Goal: Navigation & Orientation: Find specific page/section

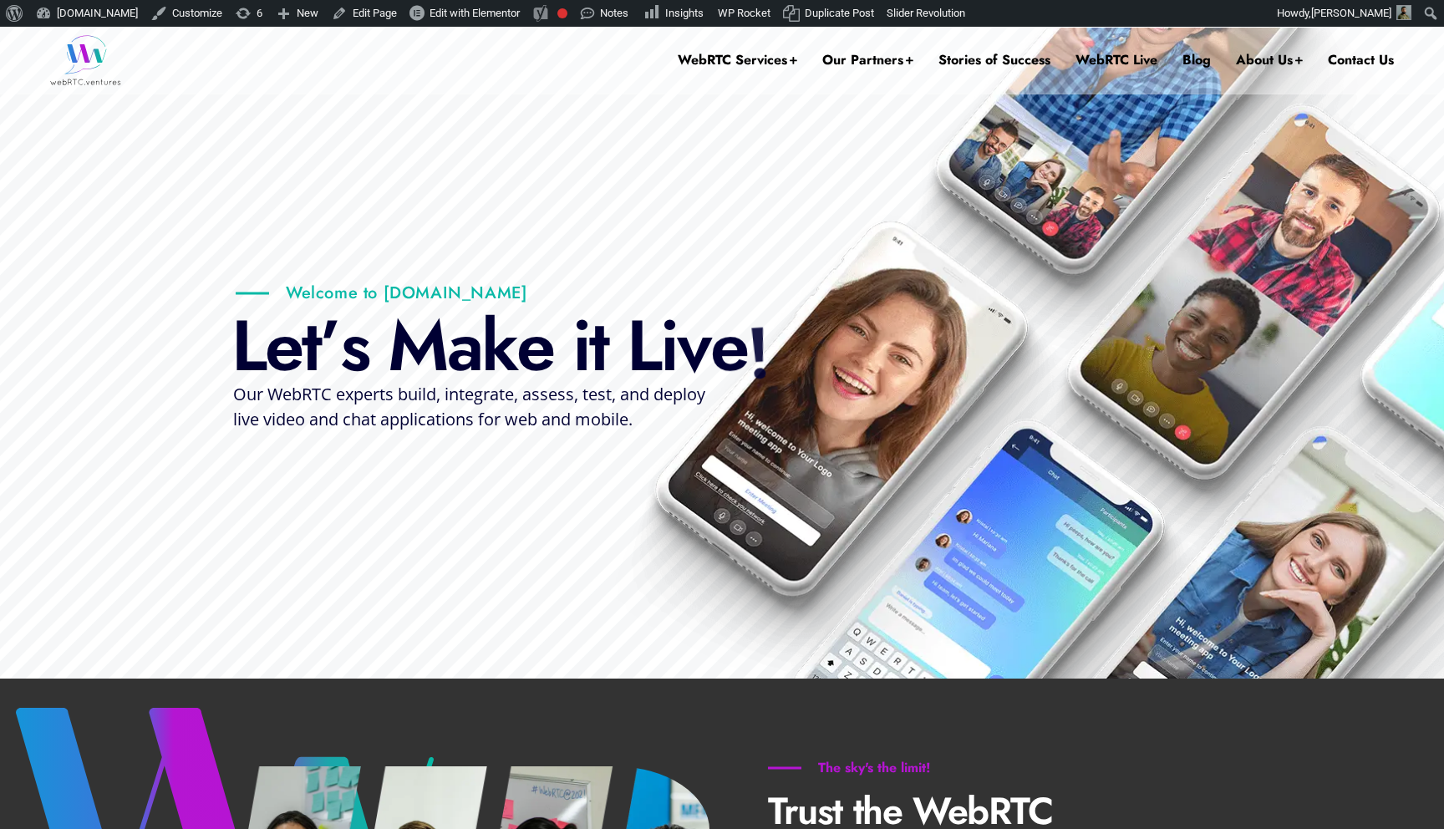
click at [391, 357] on div "M" at bounding box center [417, 345] width 59 height 75
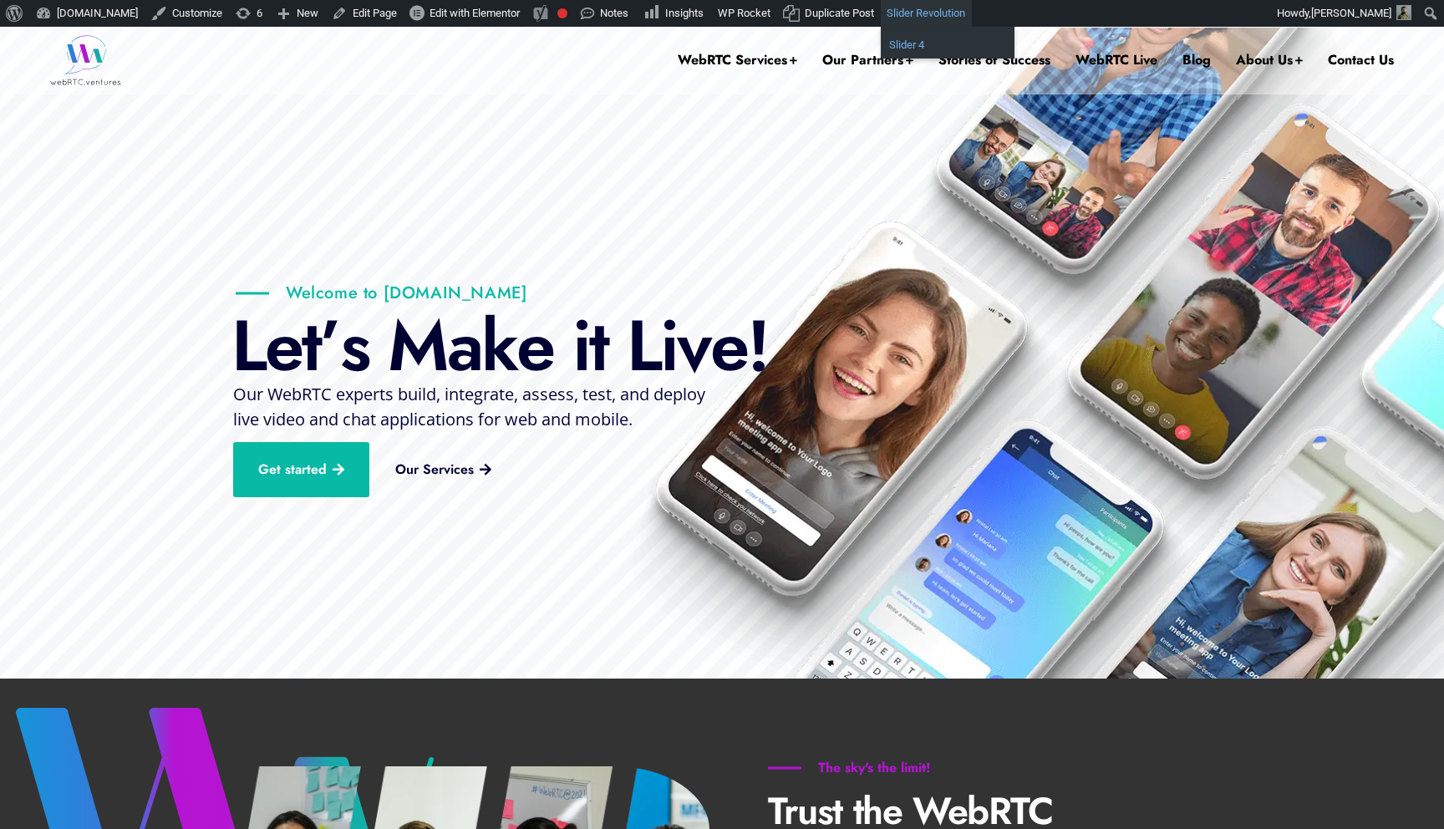
click at [924, 45] on span "Slider 4" at bounding box center [906, 44] width 35 height 13
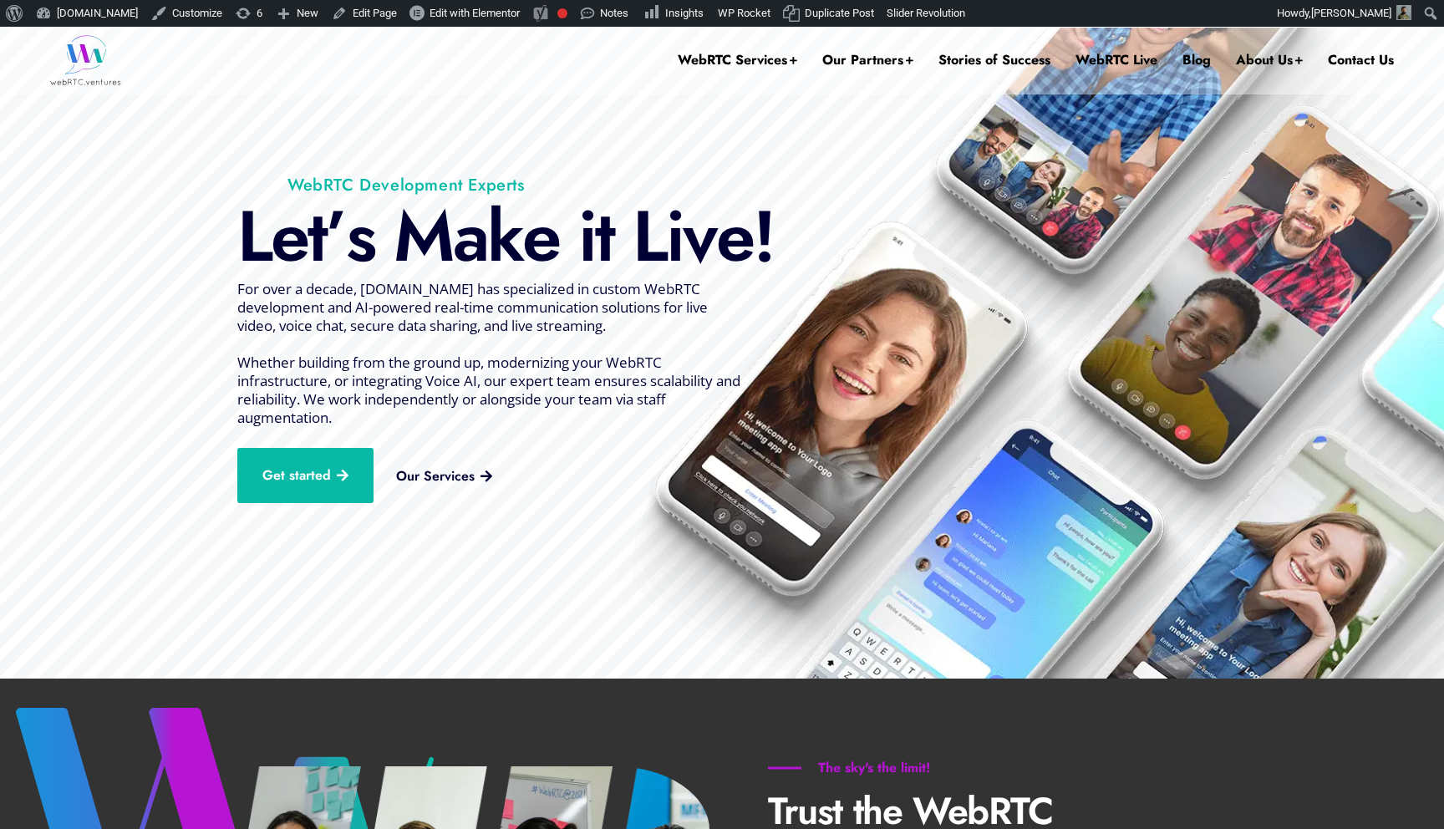
click at [550, 367] on span "Whether building from the ground up, modernizing your WebRTC infrastructure, or…" at bounding box center [488, 390] width 503 height 74
drag, startPoint x: 550, startPoint y: 367, endPoint x: 546, endPoint y: 242, distance: 124.5
click at [546, 246] on rs-slide "WebRTC Development Experts L e t ’ s M a k e i t L i v e ! Get started Our Serv…" at bounding box center [722, 353] width 1444 height 652
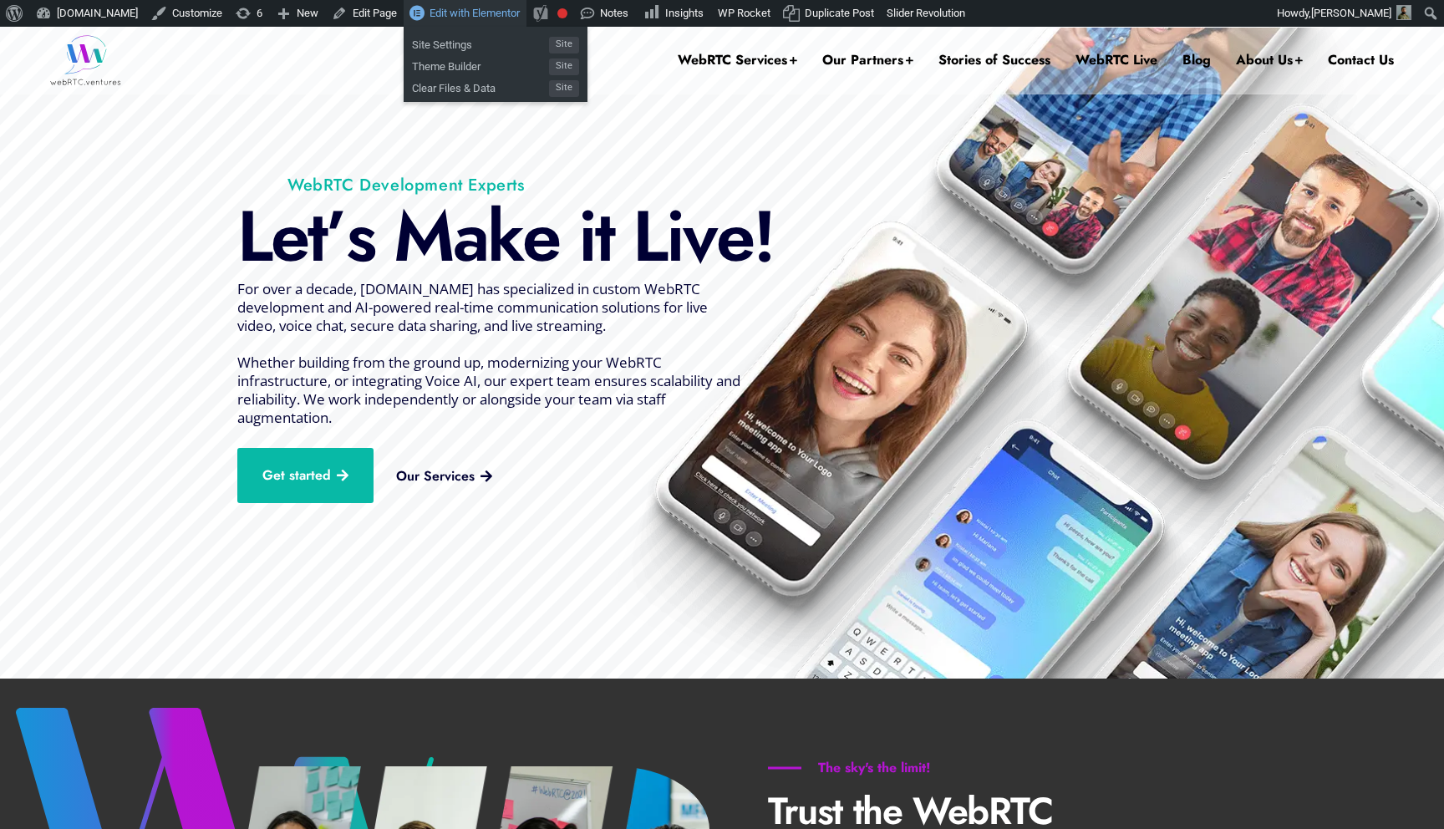
click at [504, 17] on span "Edit with Elementor" at bounding box center [474, 13] width 90 height 13
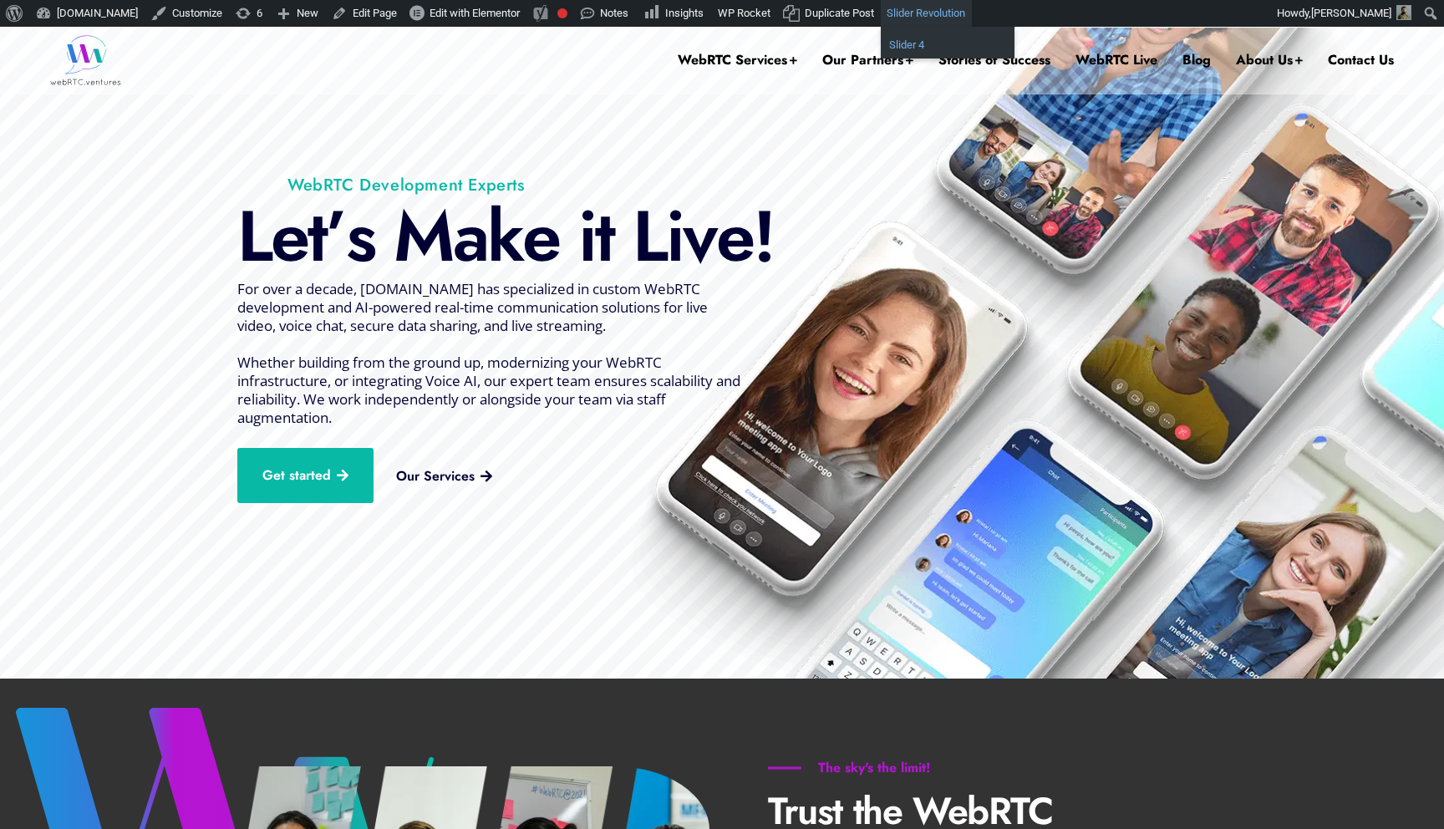
click at [924, 42] on span "Slider 4" at bounding box center [906, 44] width 35 height 13
